Goal: Information Seeking & Learning: Find specific page/section

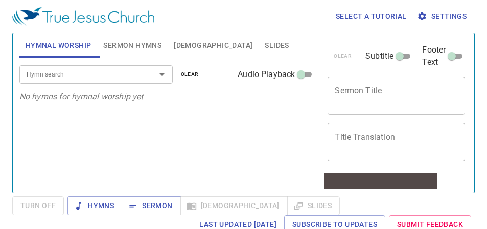
click at [422, 21] on icon "button" at bounding box center [422, 16] width 10 height 10
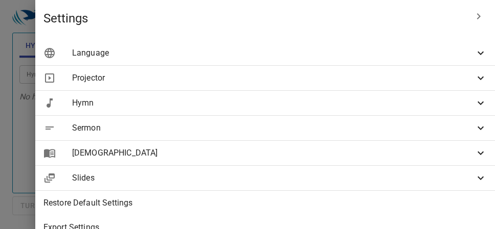
click at [312, 53] on span "Language" at bounding box center [273, 53] width 402 height 12
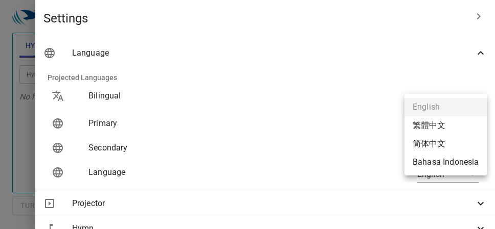
click at [412, 125] on body "Select a tutorial Settings Hymnal Worship Sermon Hymns Bible Slides Hymn search…" at bounding box center [247, 114] width 495 height 229
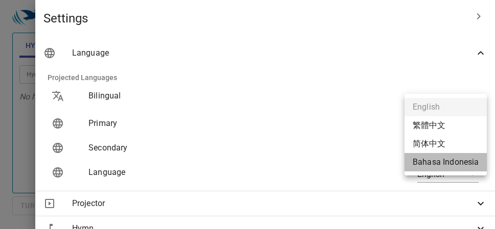
click at [430, 165] on li "Bahasa Indonesia" at bounding box center [445, 162] width 82 height 18
type input "id"
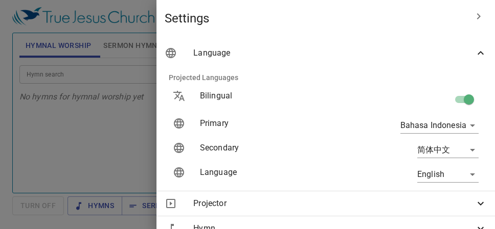
click at [136, 124] on div at bounding box center [247, 114] width 495 height 229
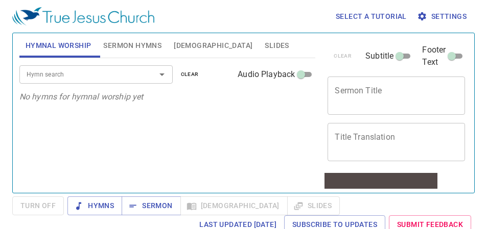
click at [339, 89] on textarea "Sermon Title" at bounding box center [396, 95] width 123 height 19
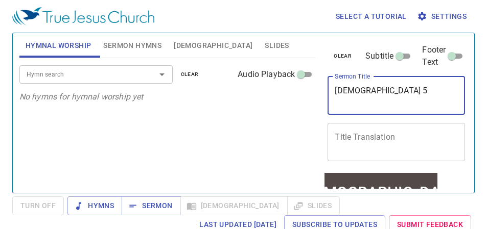
type textarea "[DEMOGRAPHIC_DATA] 5"
click at [335, 132] on textarea "Title Translation" at bounding box center [396, 141] width 123 height 19
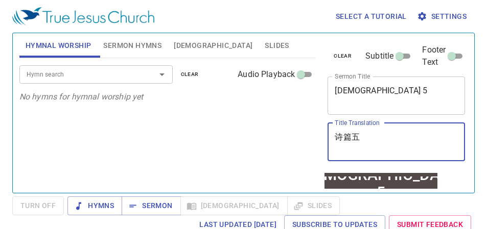
drag, startPoint x: 316, startPoint y: 131, endPoint x: 287, endPoint y: 134, distance: 28.8
click at [323, 134] on div "clear Subtitle Footer Text Sermon Title Mazmur 5 x Sermon Title Title Translati…" at bounding box center [395, 102] width 144 height 139
type textarea "诗篇五"
click at [263, 146] on div "Hymn search Hymn search clear Audio Playback No hymns for hymnal worship yet" at bounding box center [167, 121] width 296 height 126
click at [110, 47] on span "Sermon Hymns" at bounding box center [132, 45] width 58 height 13
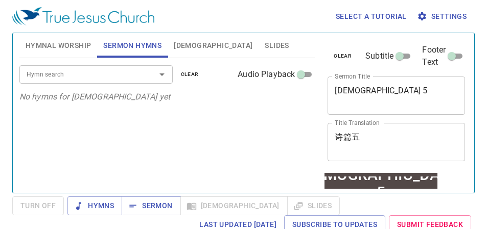
click at [91, 73] on input "Hymn search" at bounding box center [80, 74] width 117 height 12
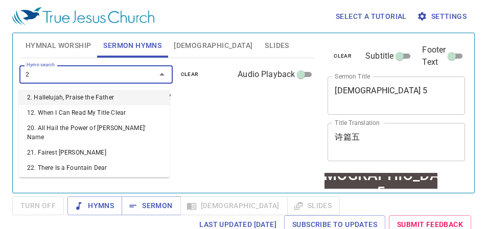
type input "26"
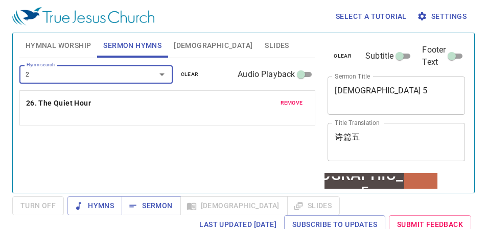
type input "25"
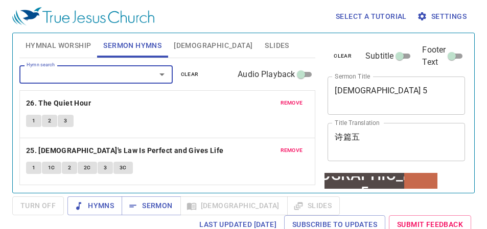
drag, startPoint x: 135, startPoint y: 14, endPoint x: 433, endPoint y: 173, distance: 337.6
click at [433, 173] on div "clear Subtitle Footer Text Sermon Title Mazmur 5 x Sermon Title Title Translati…" at bounding box center [395, 109] width 152 height 160
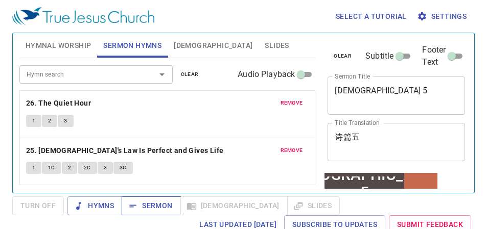
click at [157, 207] on span "Sermon" at bounding box center [151, 206] width 42 height 13
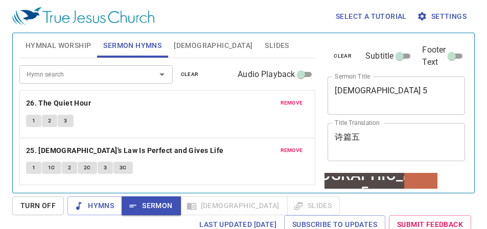
click at [480, 92] on div "Select a tutorial Settings Hymnal Worship Sermon Hymns Bible Slides Hymn search…" at bounding box center [243, 114] width 487 height 229
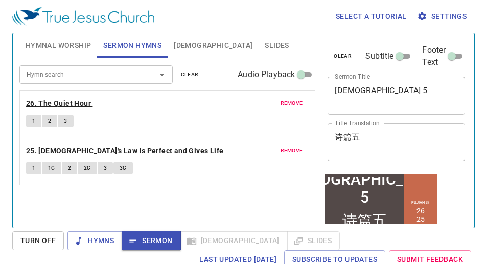
click at [43, 101] on b "26. The Quiet Hour" at bounding box center [58, 103] width 65 height 13
click at [35, 122] on span "1" at bounding box center [33, 120] width 3 height 9
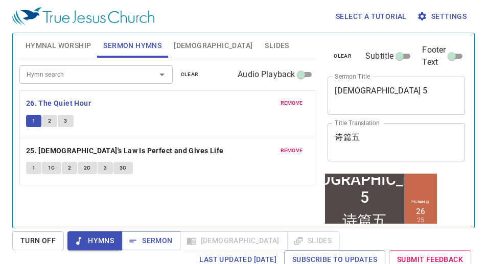
click at [226, 193] on div "Hymn search Hymn search clear Audio Playback remove 26. The Quiet Hour 1 2 3 re…" at bounding box center [167, 138] width 296 height 161
click at [146, 124] on div "1 2 3" at bounding box center [167, 122] width 283 height 15
click at [147, 229] on span "Sermon" at bounding box center [151, 241] width 42 height 13
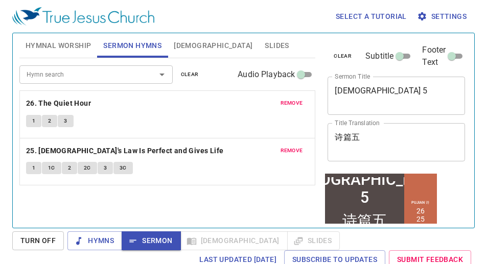
click at [199, 191] on div "Hymn search Hymn search clear Audio Playback remove 26. The Quiet Hour 1 2 3 re…" at bounding box center [167, 138] width 296 height 161
click at [186, 42] on span "[DEMOGRAPHIC_DATA]" at bounding box center [213, 45] width 79 height 13
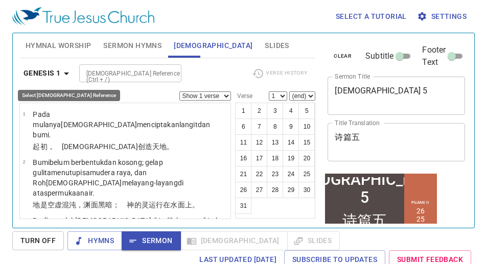
click at [39, 73] on b "Genesis 1" at bounding box center [42, 73] width 37 height 13
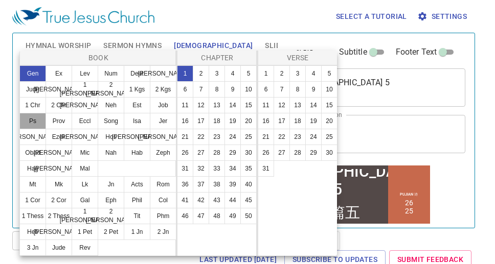
click at [40, 123] on button "Ps" at bounding box center [32, 121] width 27 height 16
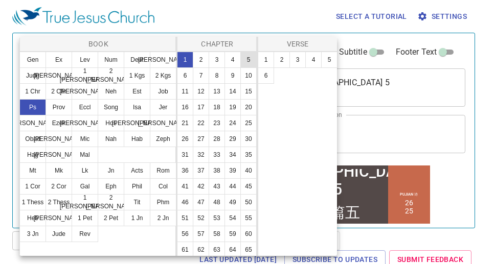
click at [240, 68] on button "5" at bounding box center [248, 60] width 16 height 16
click at [445, 158] on div at bounding box center [247, 132] width 495 height 264
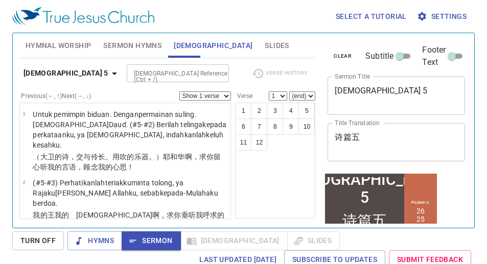
click at [235, 184] on div "1 2 3 4 5 6 7 8 9 10 11 12" at bounding box center [275, 161] width 80 height 116
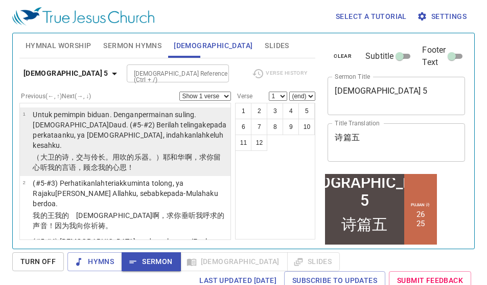
click at [89, 154] on wh4210 "，交与伶长 。用吹的乐器 。）耶和华 啊，求你留心听 我的言语 ，顾念 我的心思 ！" at bounding box center [127, 162] width 188 height 18
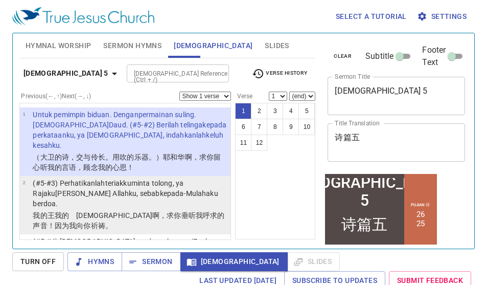
click at [91, 199] on p "(#5-#3) Perhatikanlah teriakku minta tolong , ya Rajaku dan Allahku , sebab kep…" at bounding box center [130, 193] width 195 height 31
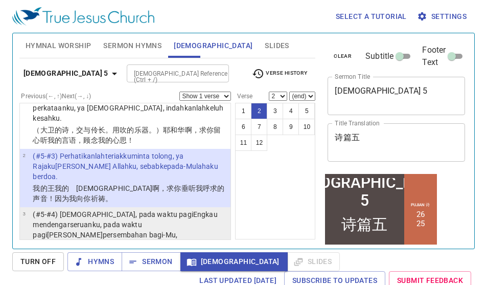
scroll to position [51, 0]
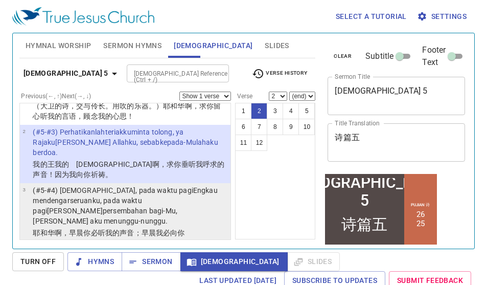
click at [124, 200] on wh6963 ", pada waktu pagi aku mengatur persembahan bagi-Mu, dan aku menunggu-nunggu ." at bounding box center [105, 210] width 145 height 29
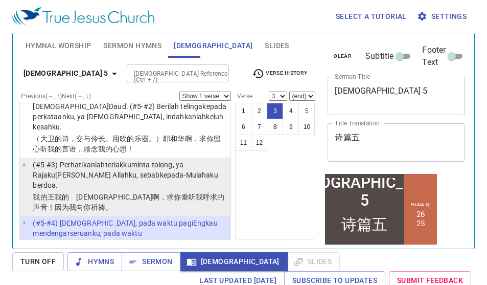
scroll to position [0, 0]
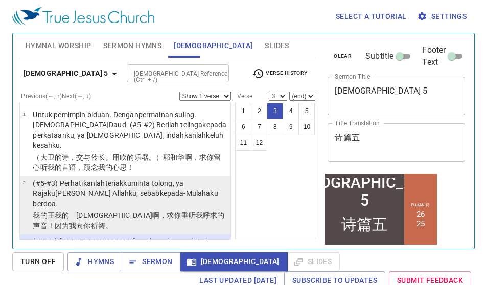
click at [141, 196] on wh3588 "kepada-Mulah aku berdoa ." at bounding box center [125, 198] width 185 height 18
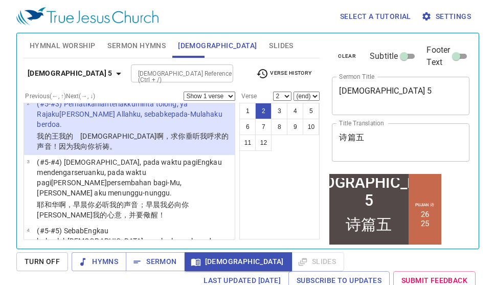
scroll to position [102, 0]
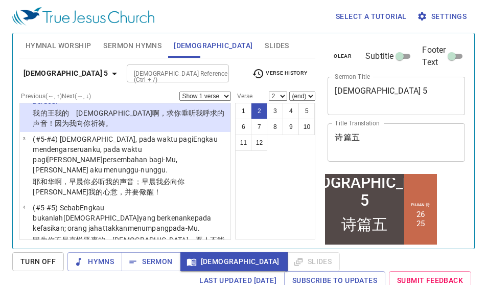
click at [113, 150] on wh6963 ", pada waktu pagi aku mengatur persembahan bagi-Mu, dan aku menunggu-nunggu ." at bounding box center [105, 159] width 145 height 29
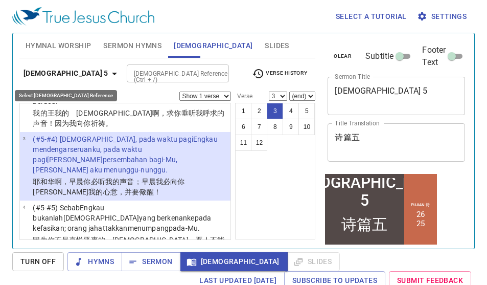
click at [43, 71] on b "[DEMOGRAPHIC_DATA] 5" at bounding box center [66, 73] width 85 height 13
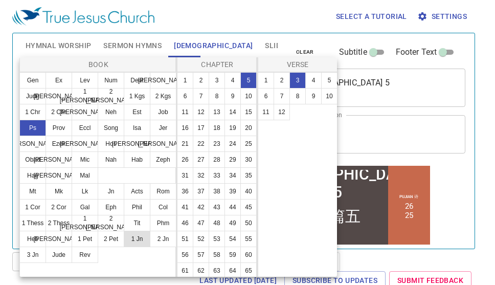
click at [136, 229] on button "1 Jn" at bounding box center [137, 238] width 27 height 16
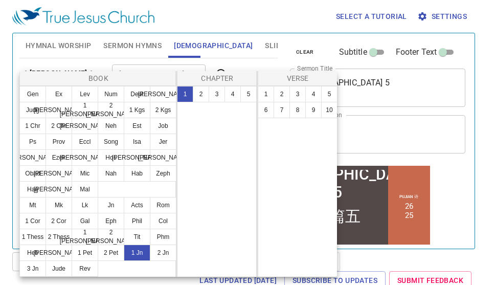
scroll to position [0, 0]
click at [243, 97] on button "5" at bounding box center [248, 94] width 16 height 16
click at [312, 122] on button "14" at bounding box center [313, 126] width 16 height 16
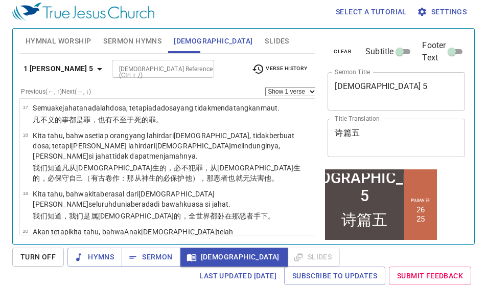
scroll to position [871, 0]
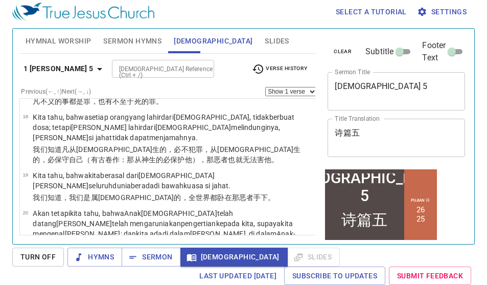
select select "15"
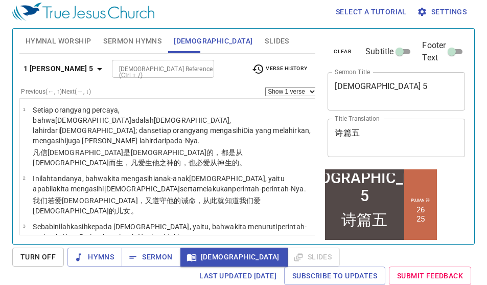
scroll to position [871, 0]
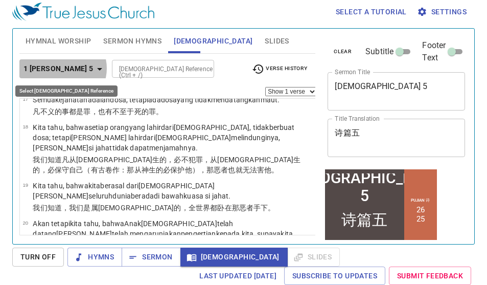
click at [97, 68] on icon "button" at bounding box center [99, 69] width 5 height 3
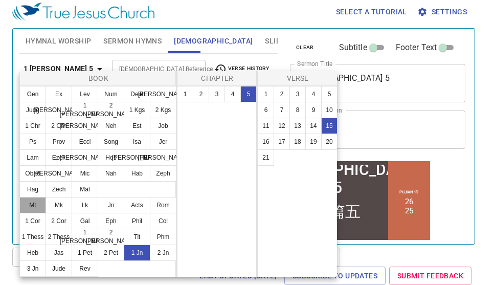
click at [27, 203] on button "Mt" at bounding box center [32, 205] width 27 height 16
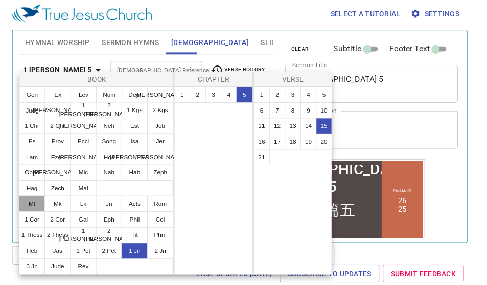
scroll to position [0, 0]
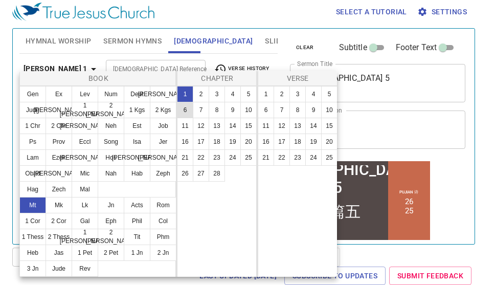
click at [188, 105] on button "6" at bounding box center [185, 110] width 16 height 16
click at [312, 113] on button "9" at bounding box center [313, 110] width 16 height 16
select select "9"
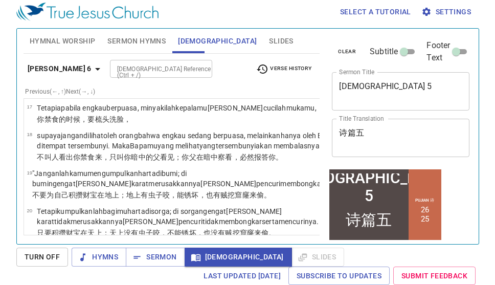
scroll to position [631, 0]
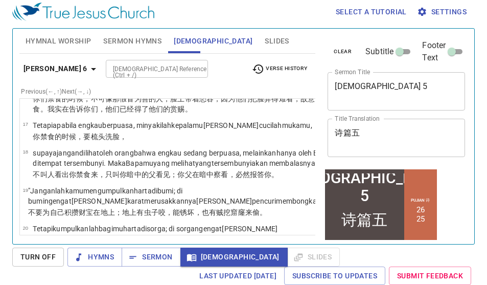
click at [328, 92] on select "Show 1 verse Show 2 verses Show 3 verses Show 4 verses Show 5 verses" at bounding box center [354, 91] width 52 height 9
click at [328, 87] on select "Show 1 verse Show 2 verses Show 3 verses Show 4 verses Show 5 verses" at bounding box center [354, 91] width 52 height 9
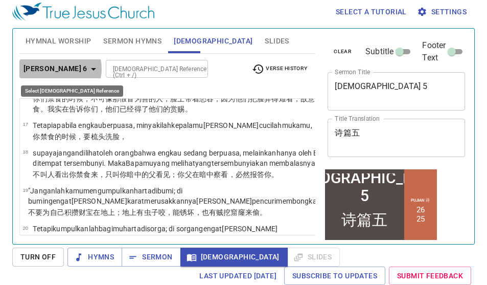
click at [60, 68] on b "Matthew 6" at bounding box center [56, 68] width 64 height 13
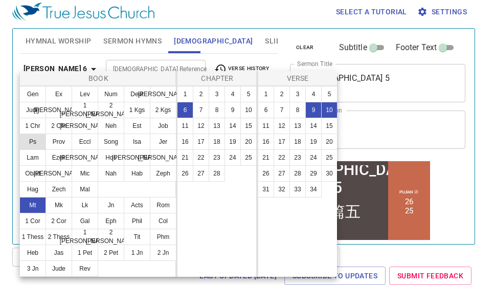
click at [38, 141] on button "Ps" at bounding box center [32, 141] width 27 height 16
select select "1"
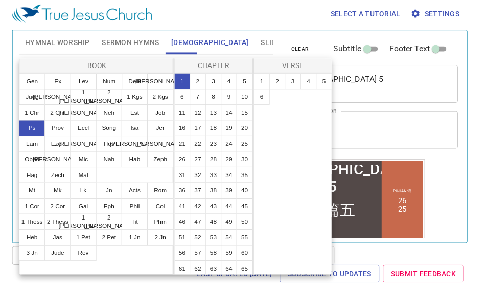
scroll to position [0, 0]
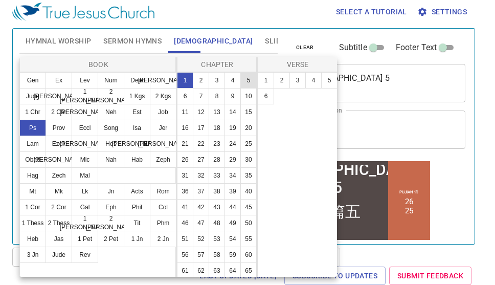
click at [240, 88] on button "5" at bounding box center [248, 80] width 16 height 16
click at [315, 82] on button "4" at bounding box center [313, 80] width 16 height 16
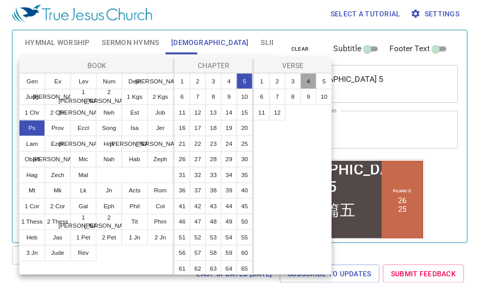
scroll to position [160, 0]
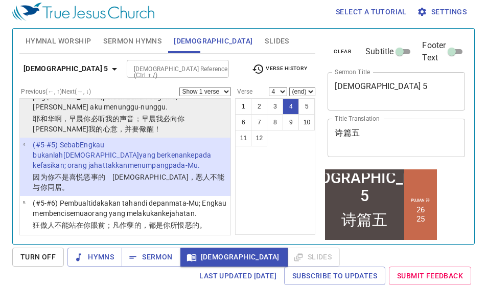
click at [116, 122] on wh8085 "我的声音 ；早晨 我必向你陈明 我的心意，并要儆醒 ！" at bounding box center [109, 123] width 152 height 18
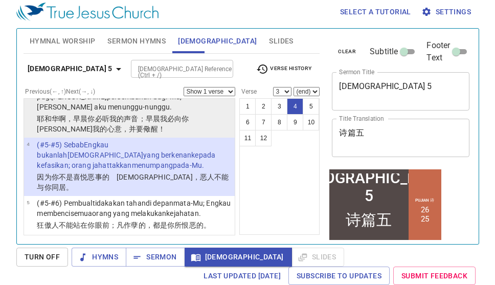
scroll to position [97, 0]
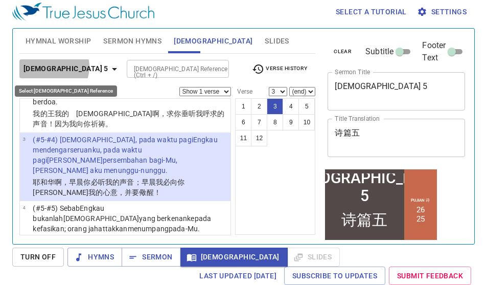
click at [53, 67] on b "[DEMOGRAPHIC_DATA] 5" at bounding box center [66, 68] width 85 height 13
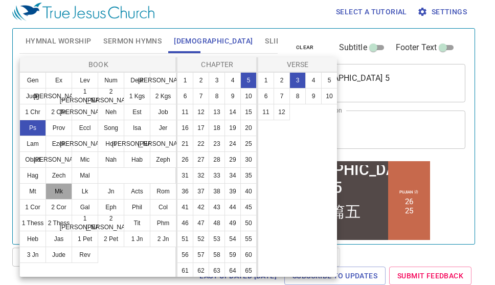
click at [55, 194] on button "Mk" at bounding box center [58, 191] width 27 height 16
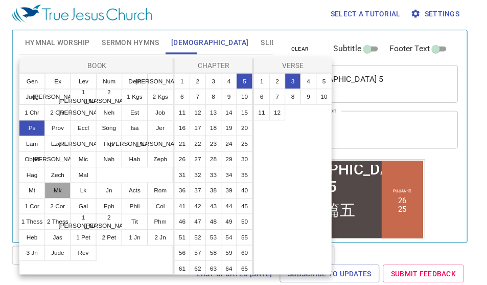
scroll to position [0, 0]
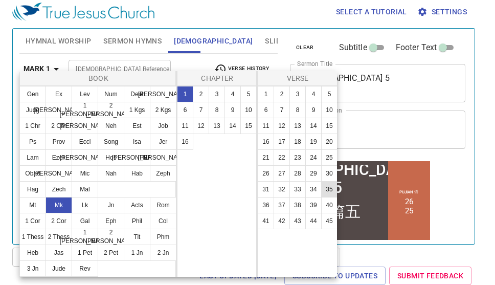
click at [323, 193] on button "35" at bounding box center [329, 189] width 16 height 16
select select "35"
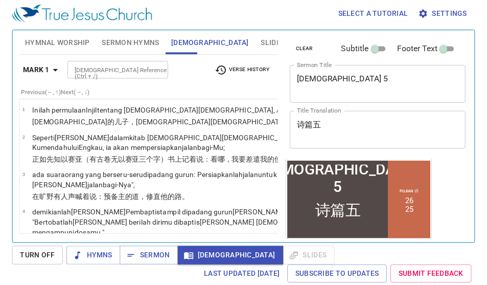
scroll to position [1967, 0]
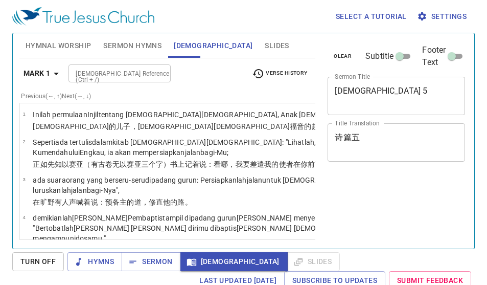
select select "35"
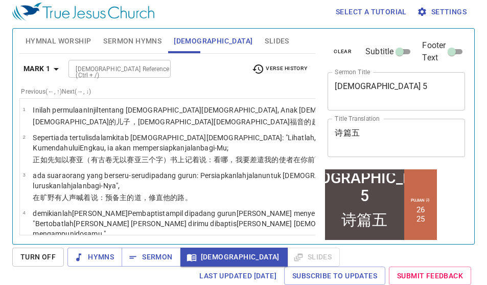
scroll to position [1967, 0]
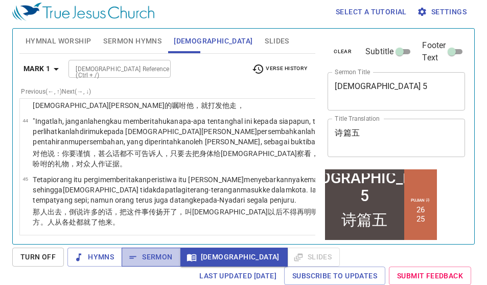
click at [136, 252] on icon "button" at bounding box center [133, 257] width 10 height 10
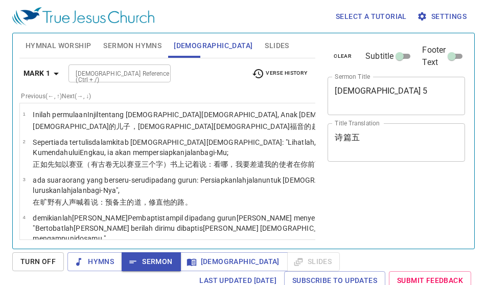
select select "35"
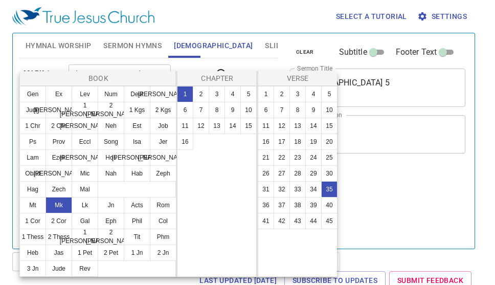
select select "35"
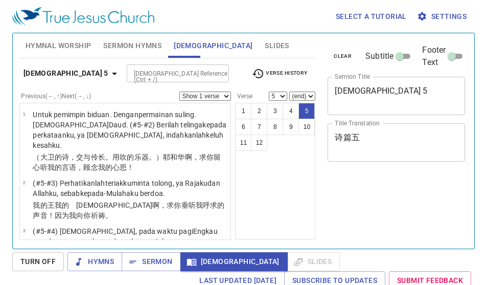
select select "5"
select select "7"
select select "12"
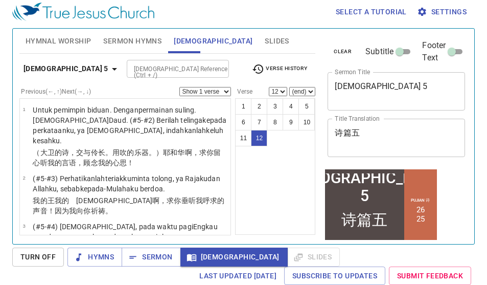
scroll to position [694, 0]
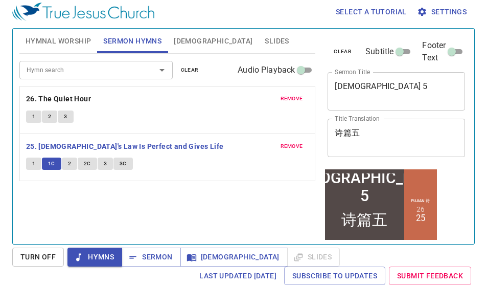
scroll to position [5, 0]
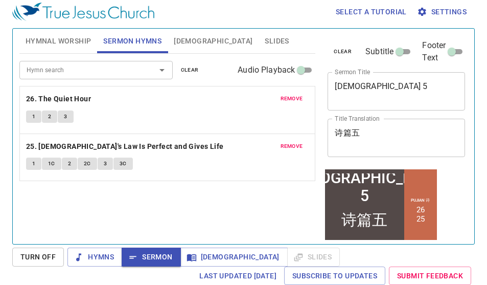
scroll to position [5, 0]
